Goal: Task Accomplishment & Management: Manage account settings

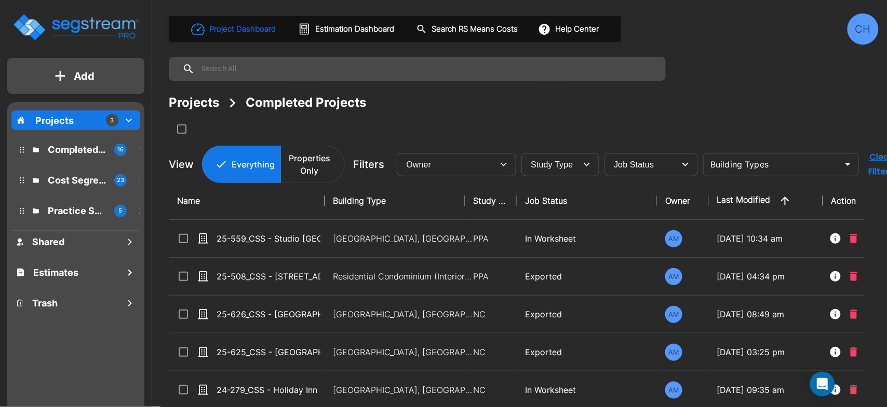
click at [867, 33] on div "CH" at bounding box center [862, 28] width 31 height 31
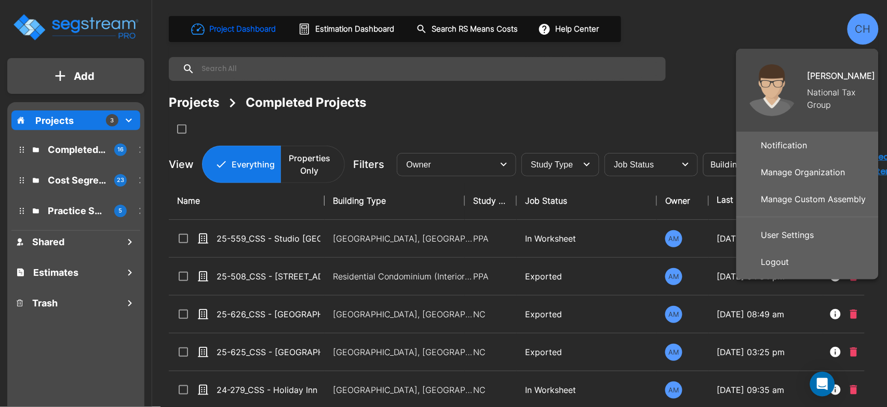
click at [799, 235] on p "User Settings" at bounding box center [787, 235] width 61 height 21
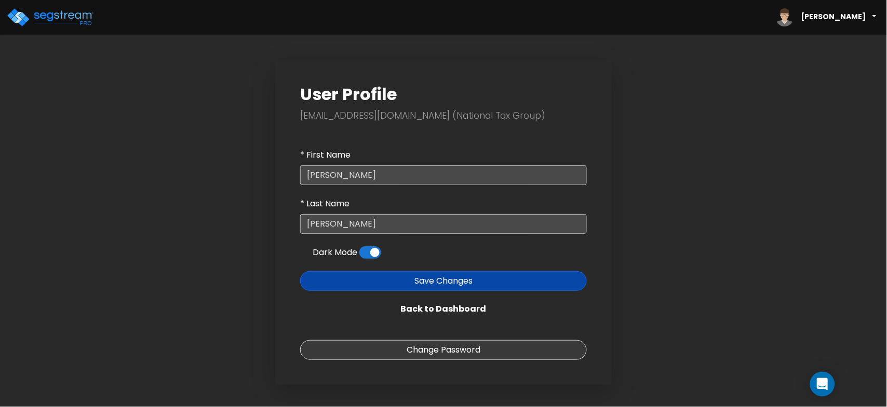
click at [847, 22] on span "[PERSON_NAME]" at bounding box center [825, 17] width 109 height 26
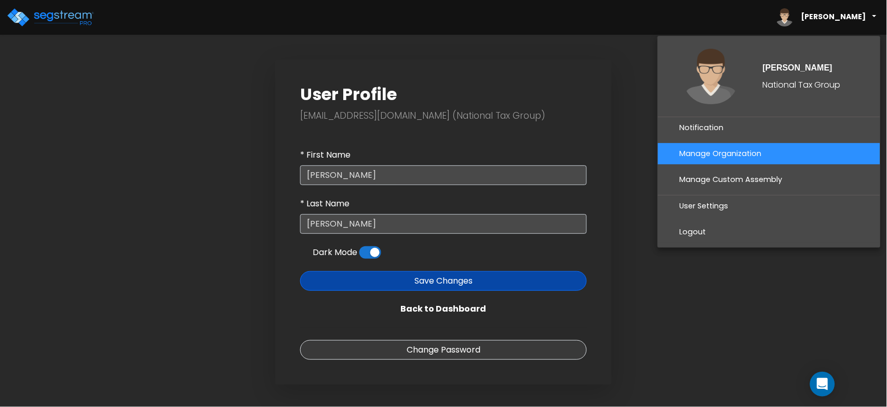
click at [731, 157] on link "Manage Organization" at bounding box center [769, 153] width 222 height 21
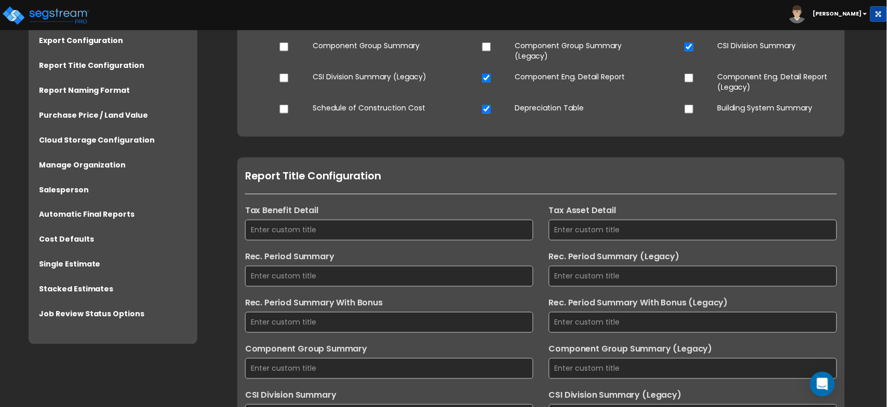
scroll to position [272, 0]
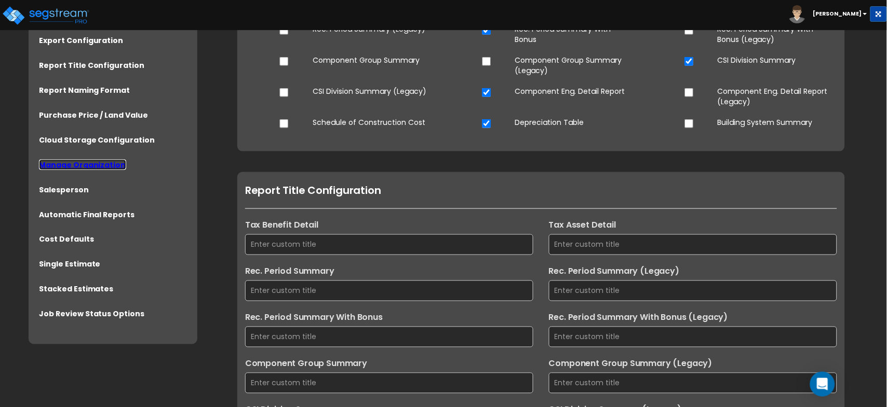
click at [67, 167] on link "Manage Organization" at bounding box center [82, 165] width 87 height 10
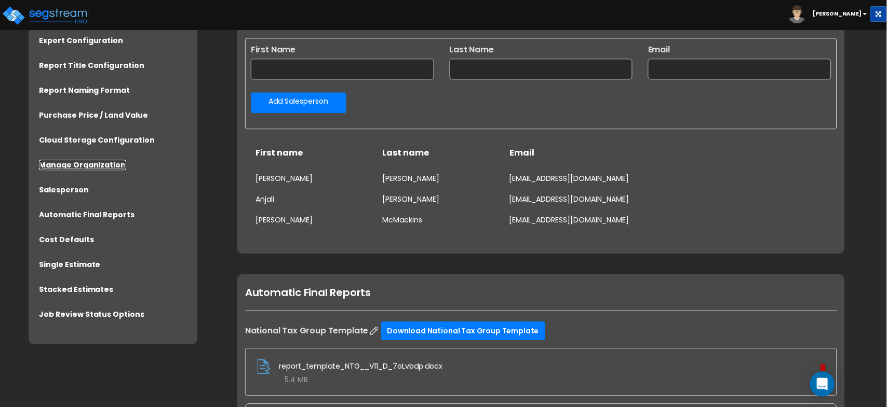
scroll to position [1626, 0]
